Goal: Information Seeking & Learning: Learn about a topic

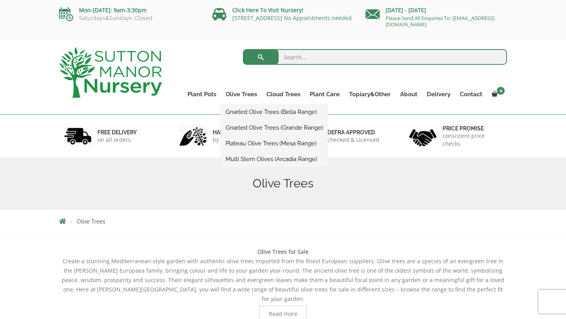
click at [265, 144] on link "Plateau Olive Trees (Mesa Range)" at bounding box center [274, 144] width 107 height 12
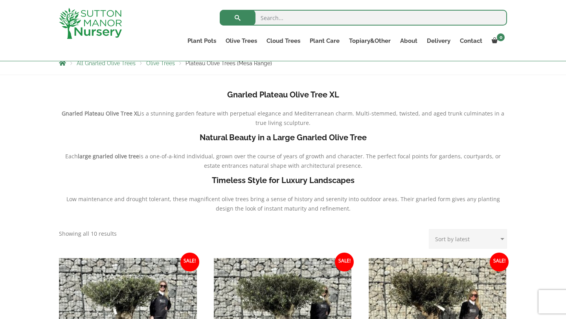
scroll to position [29, 0]
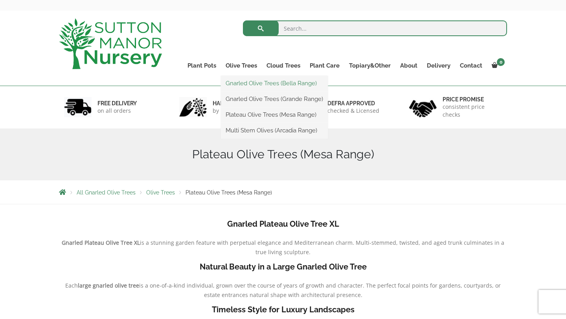
click at [247, 84] on link "Gnarled Olive Trees (Bella Range)" at bounding box center [274, 83] width 107 height 12
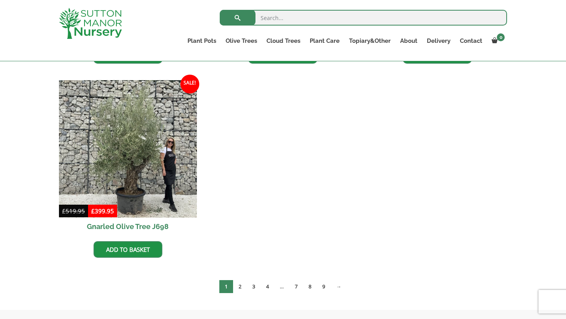
scroll to position [377, 0]
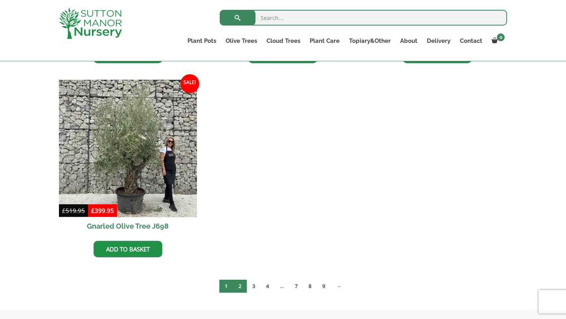
click at [239, 287] on link "2" at bounding box center [240, 286] width 14 height 13
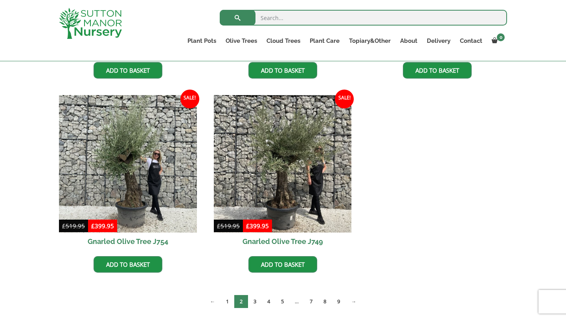
scroll to position [363, 0]
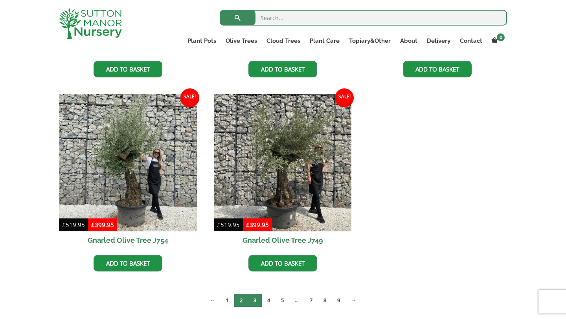
click at [257, 298] on link "3" at bounding box center [255, 300] width 14 height 13
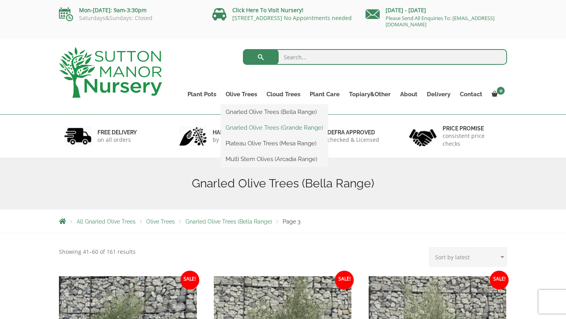
click at [245, 131] on link "Gnarled Olive Trees (Grande Range)" at bounding box center [274, 128] width 107 height 12
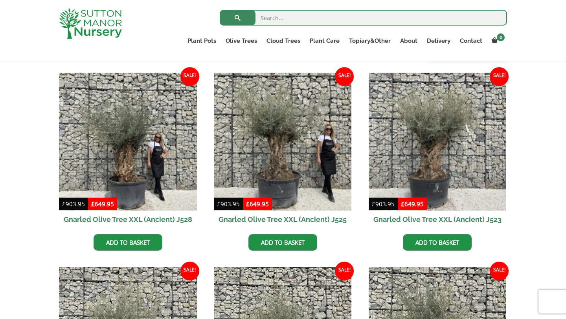
scroll to position [189, 0]
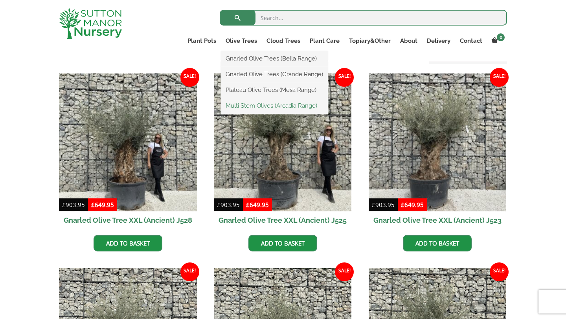
click at [254, 110] on link "Multi Stem Olives (Arcadia Range)" at bounding box center [274, 106] width 107 height 12
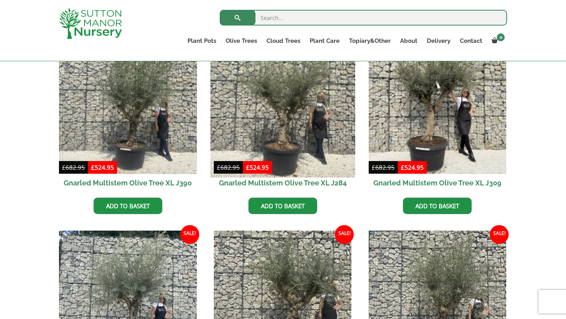
scroll to position [221, 0]
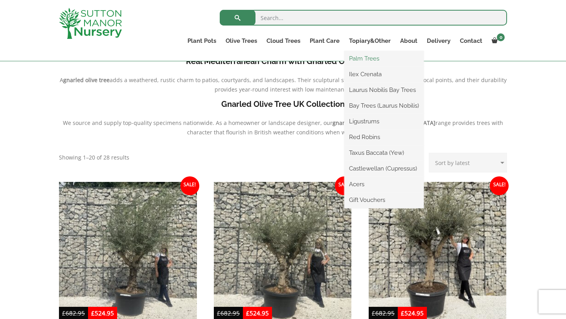
click at [362, 56] on link "Palm Trees" at bounding box center [384, 59] width 79 height 12
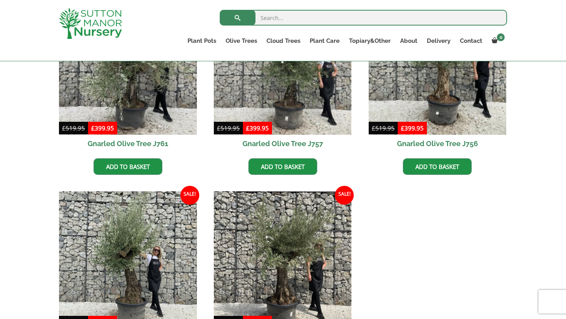
scroll to position [336, 0]
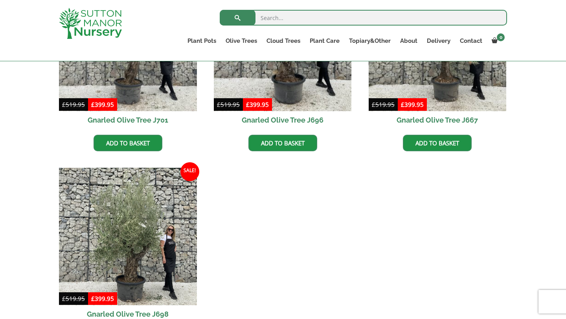
scroll to position [356, 0]
